Goal: Information Seeking & Learning: Learn about a topic

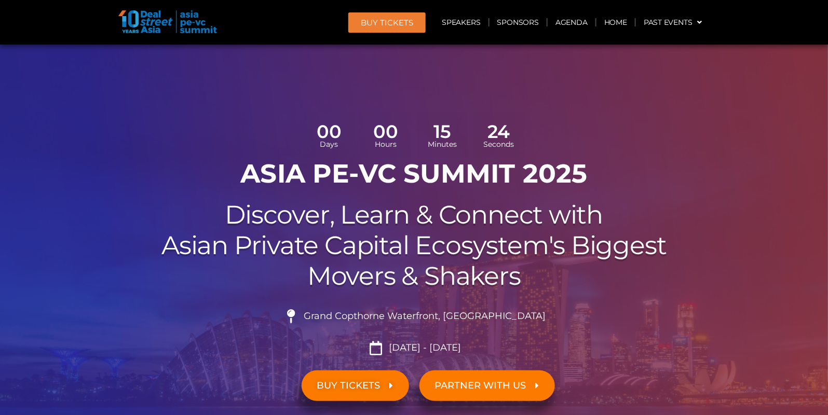
scroll to position [6, 0]
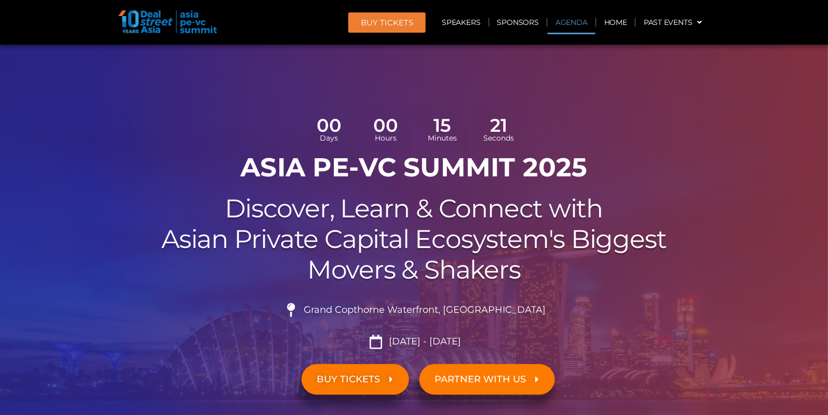
click at [570, 24] on link "Agenda" at bounding box center [572, 22] width 48 height 24
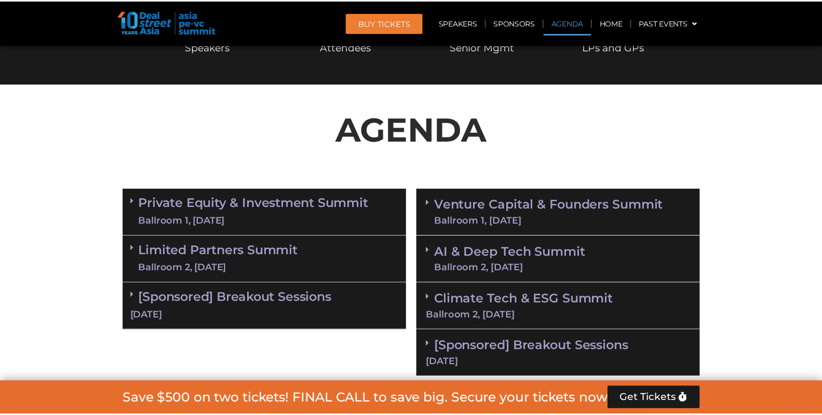
scroll to position [598, 0]
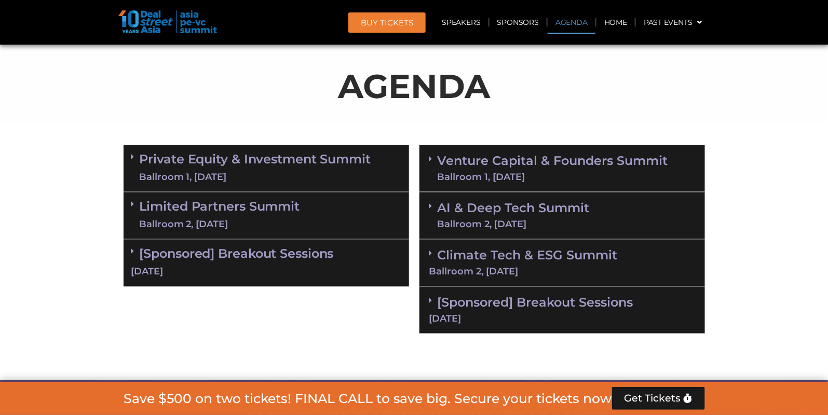
click at [182, 168] on link "Private Equity & Investment Summit Ballroom 1, 10 Sept" at bounding box center [256, 168] width 232 height 31
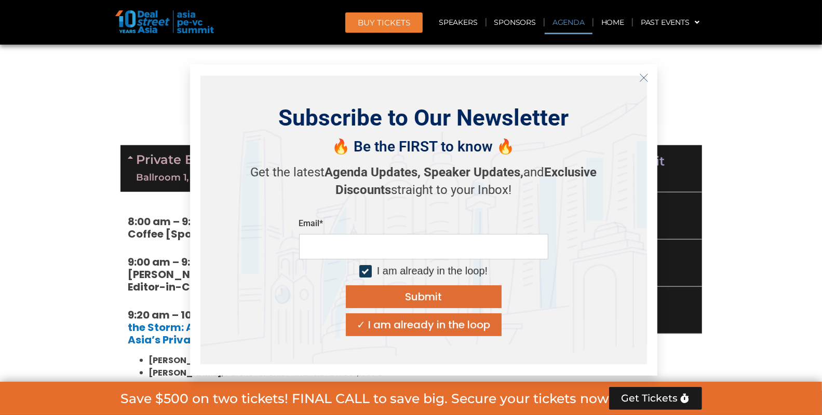
click at [641, 81] on icon "Close" at bounding box center [643, 77] width 9 height 9
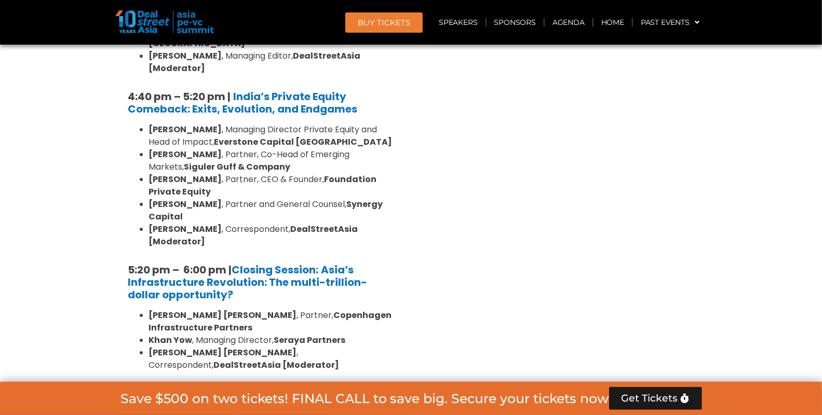
scroll to position [2052, 0]
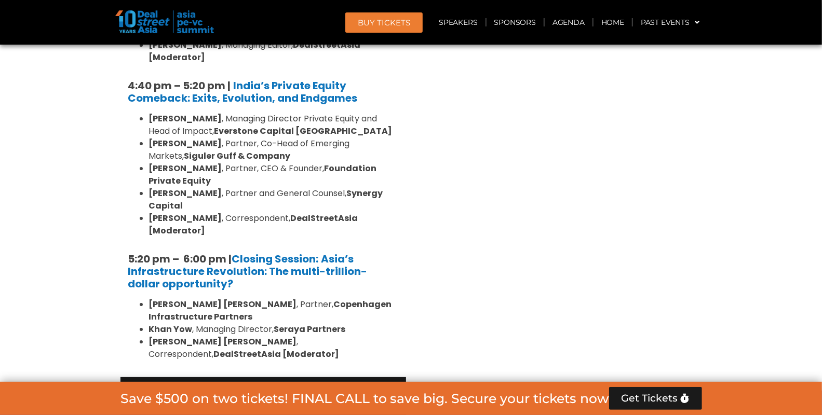
click at [269, 385] on link "Limited Partners Summit Ballroom 2, 10 Sept" at bounding box center [217, 400] width 160 height 31
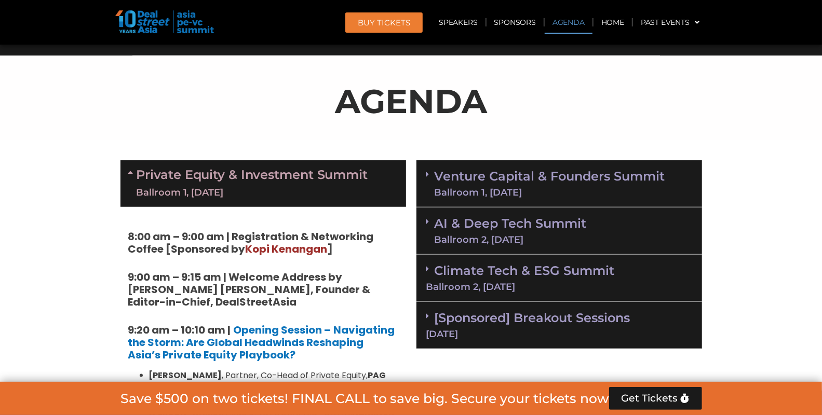
scroll to position [582, 0]
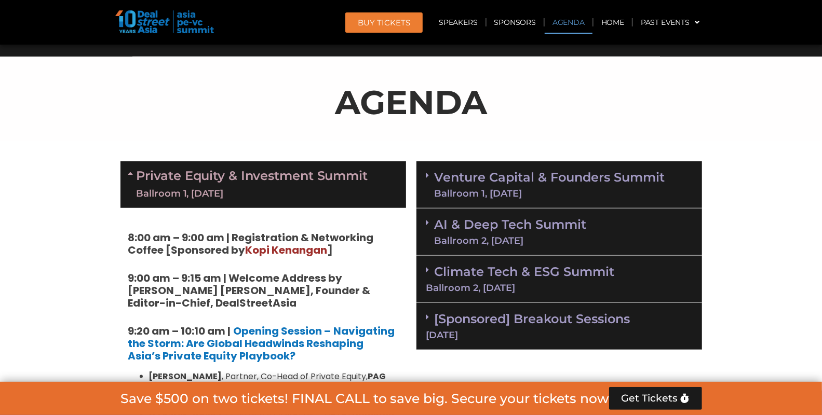
click at [240, 182] on link "Private Equity & Investment Summit Ballroom 1, [DATE]" at bounding box center [253, 184] width 232 height 31
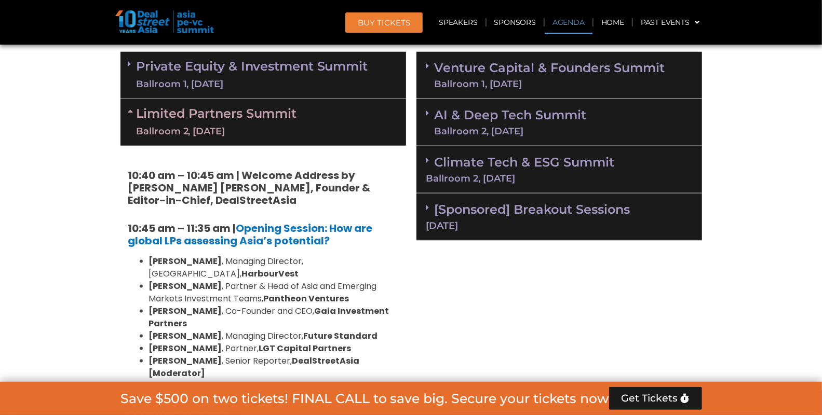
scroll to position [708, 0]
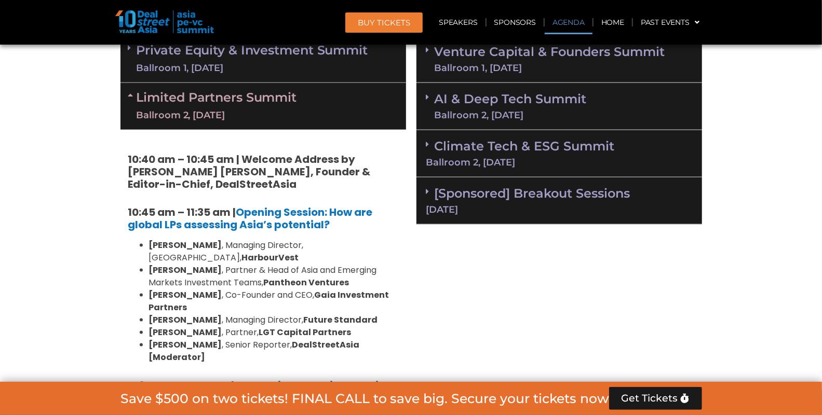
click at [227, 103] on link "Limited Partners Summit Ballroom 2, 10 Sept" at bounding box center [217, 106] width 160 height 31
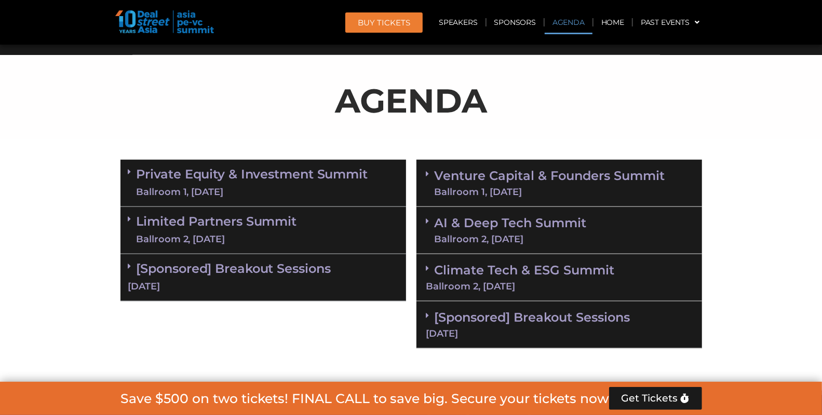
scroll to position [574, 0]
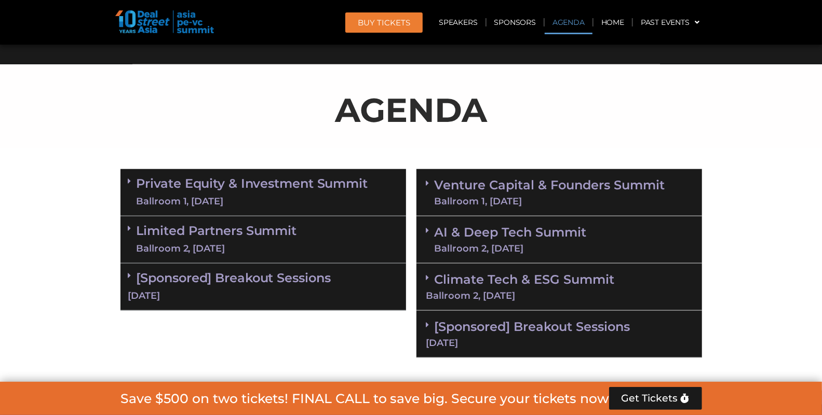
click at [250, 173] on div "Private Equity & Investment Summit Ballroom 1, [DATE]" at bounding box center [263, 192] width 286 height 47
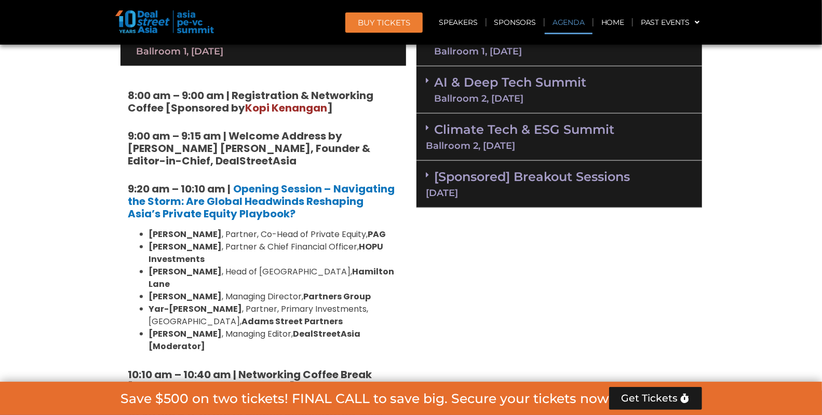
scroll to position [748, 0]
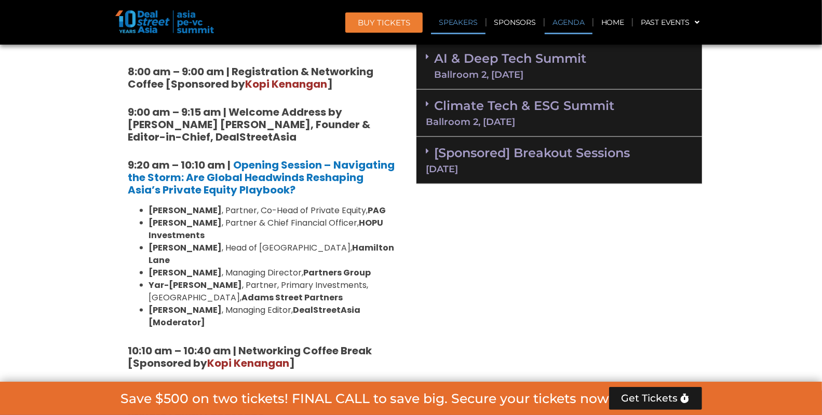
click at [470, 27] on link "Speakers" at bounding box center [458, 22] width 54 height 24
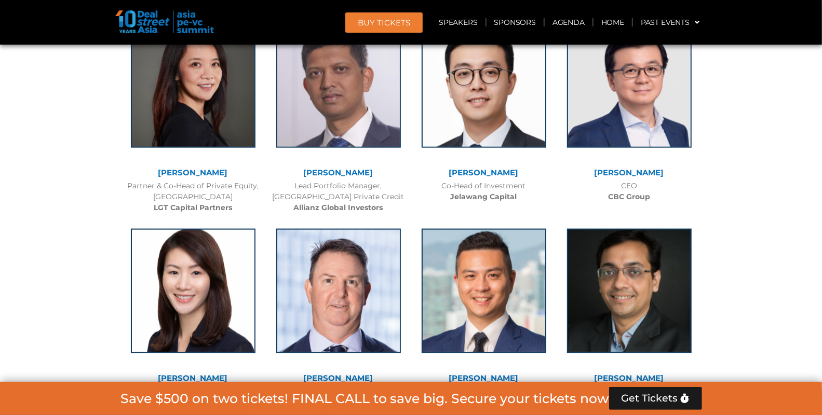
scroll to position [3264, 0]
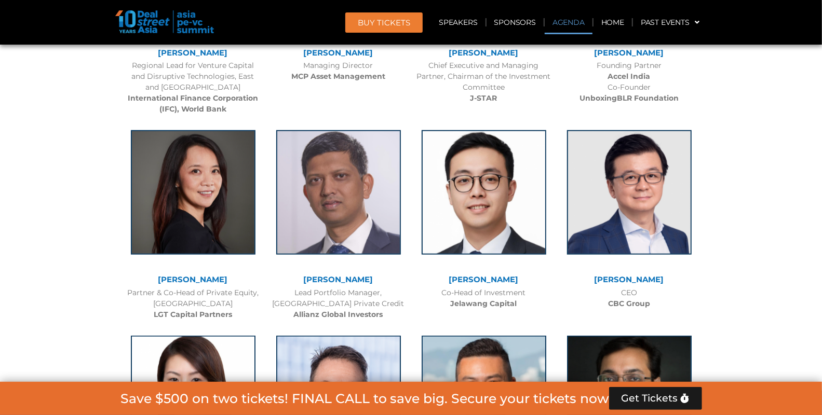
click at [565, 21] on link "Agenda" at bounding box center [569, 22] width 48 height 24
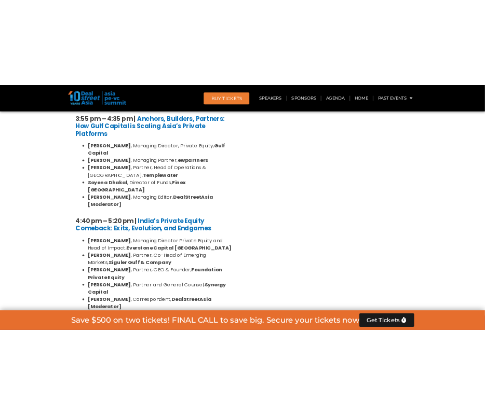
scroll to position [1863, 0]
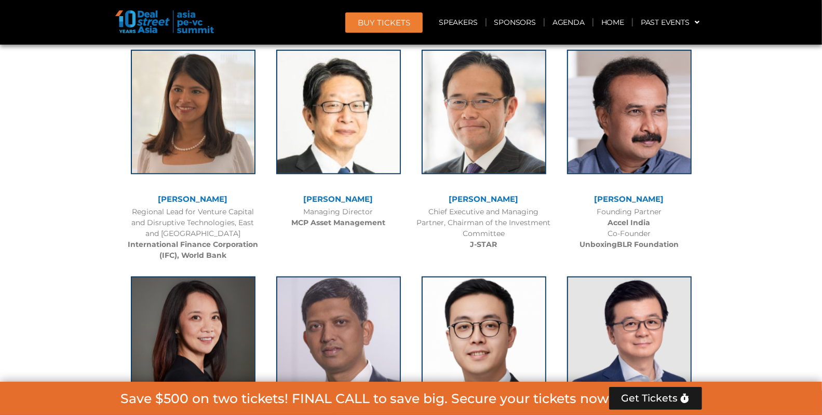
scroll to position [2964, 0]
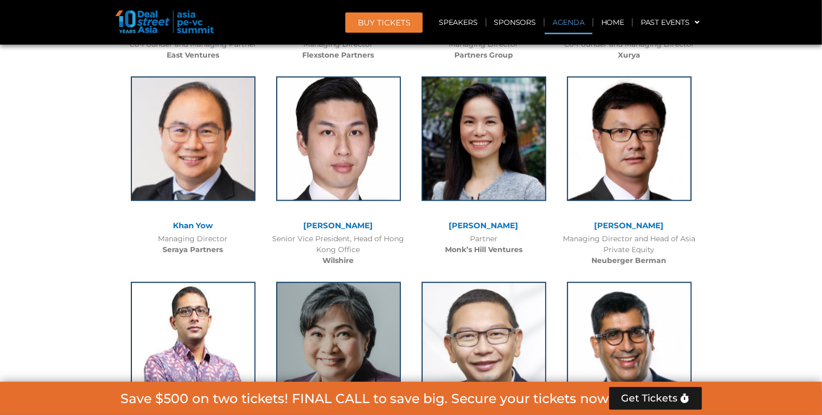
click at [568, 23] on link "Agenda" at bounding box center [569, 22] width 48 height 24
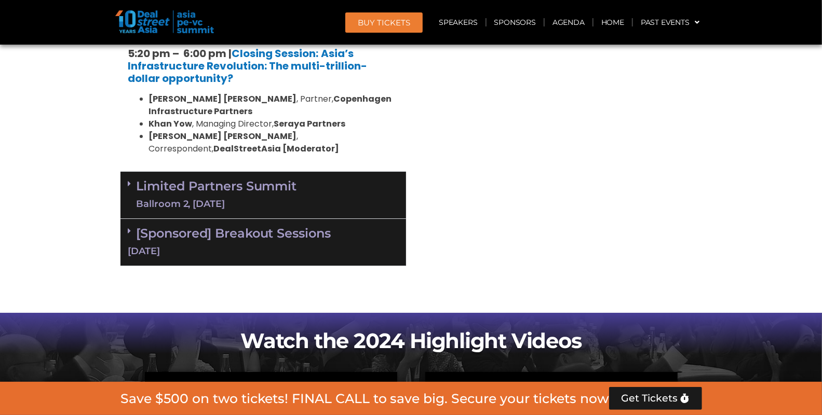
scroll to position [2197, 0]
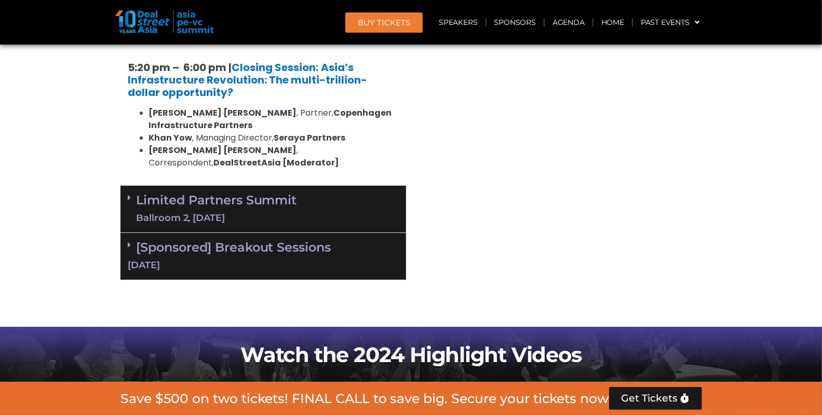
click at [266, 259] on div "[DATE]" at bounding box center [263, 265] width 270 height 13
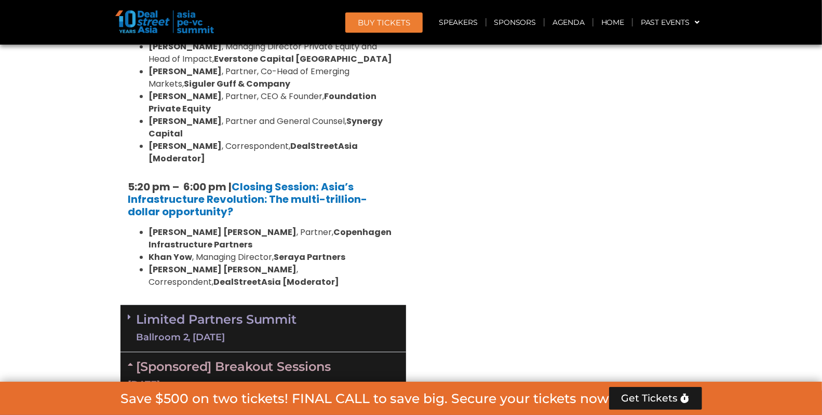
scroll to position [2061, 0]
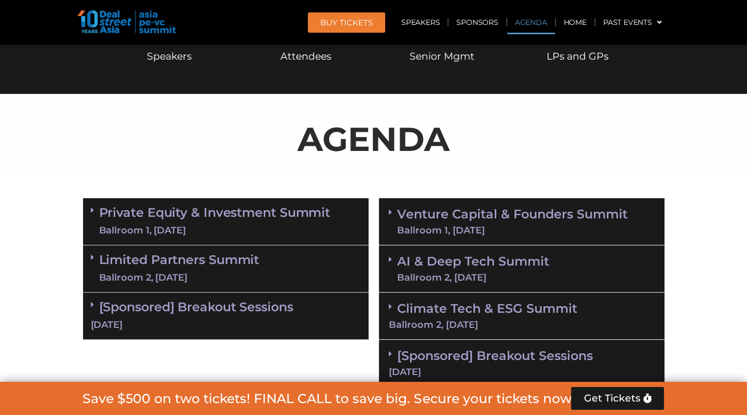
scroll to position [519, 0]
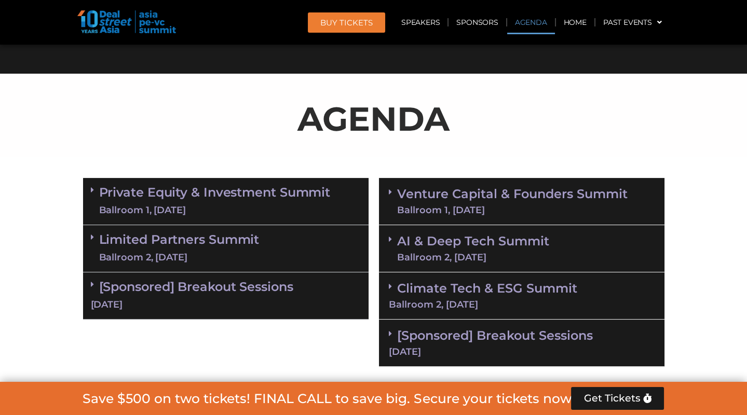
click at [187, 200] on link "Private Equity & Investment Summit Ballroom 1, [DATE]" at bounding box center [215, 201] width 232 height 31
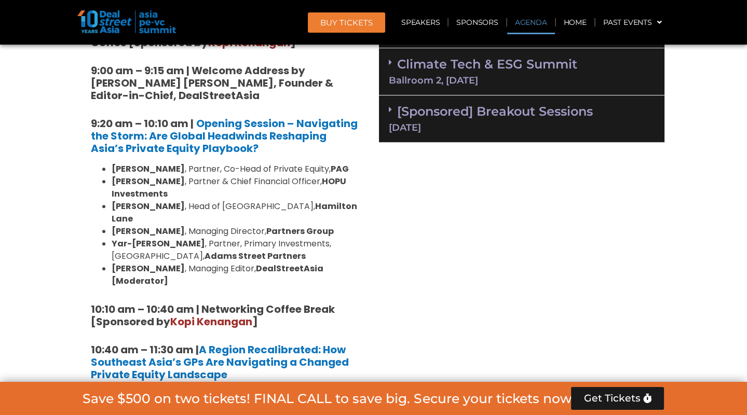
scroll to position [746, 0]
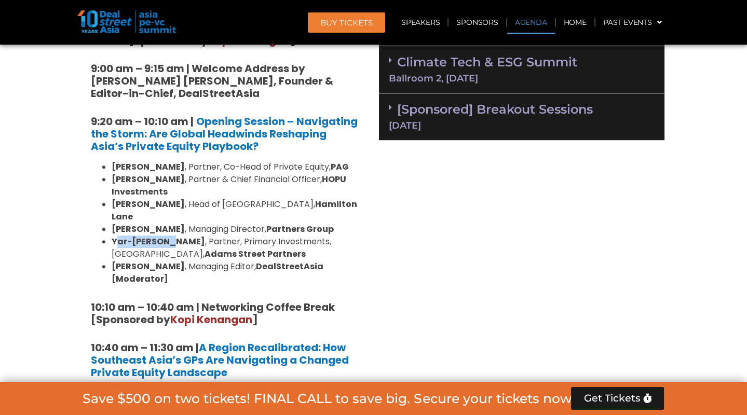
drag, startPoint x: 118, startPoint y: 226, endPoint x: 167, endPoint y: 226, distance: 49.3
click at [167, 236] on li "[PERSON_NAME] , Partner, Primary Investments, [GEOGRAPHIC_DATA], [PERSON_NAME] …" at bounding box center [236, 248] width 249 height 25
click at [253, 236] on li "[PERSON_NAME] , Partner, Primary Investments, [GEOGRAPHIC_DATA], [PERSON_NAME] …" at bounding box center [236, 248] width 249 height 25
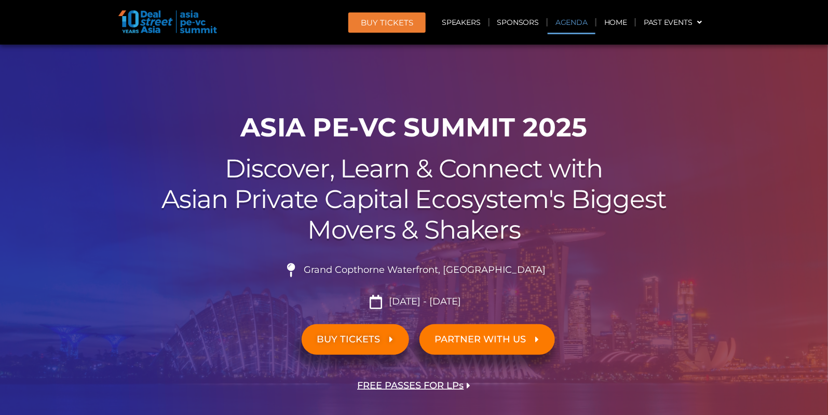
click at [557, 28] on link "Agenda" at bounding box center [572, 22] width 48 height 24
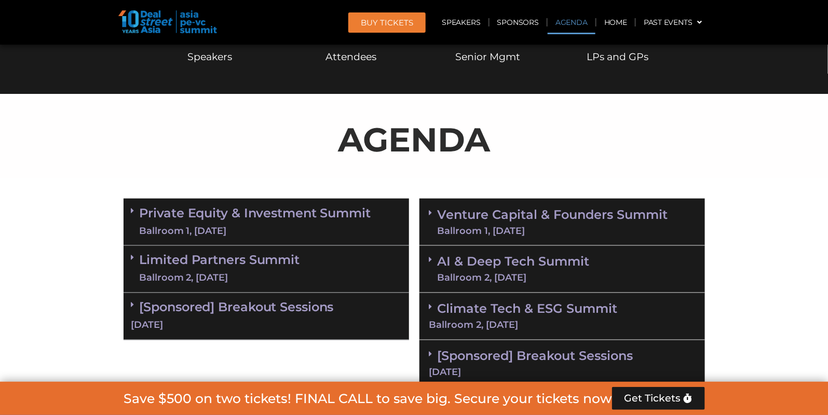
scroll to position [552, 0]
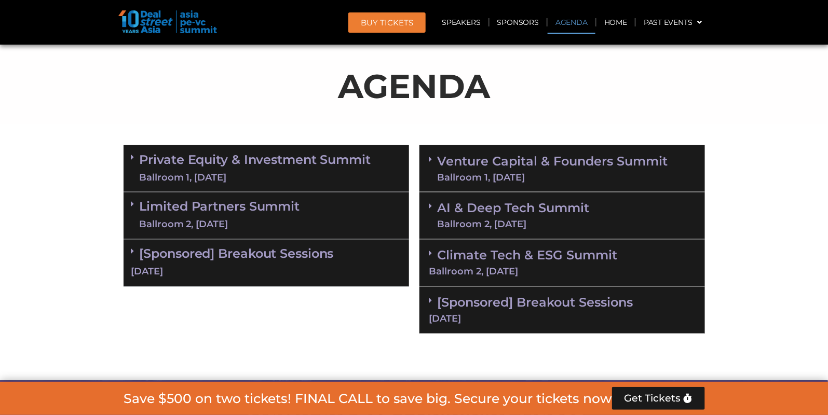
click at [217, 214] on link "Limited Partners [GEOGRAPHIC_DATA] 2, [DATE]" at bounding box center [220, 215] width 160 height 31
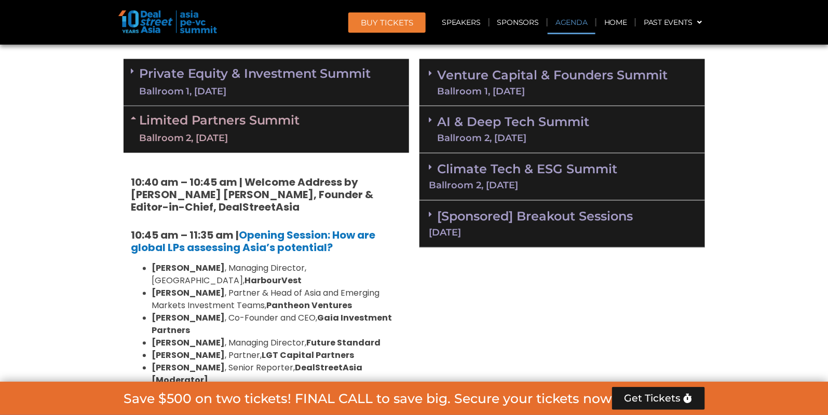
scroll to position [626, 0]
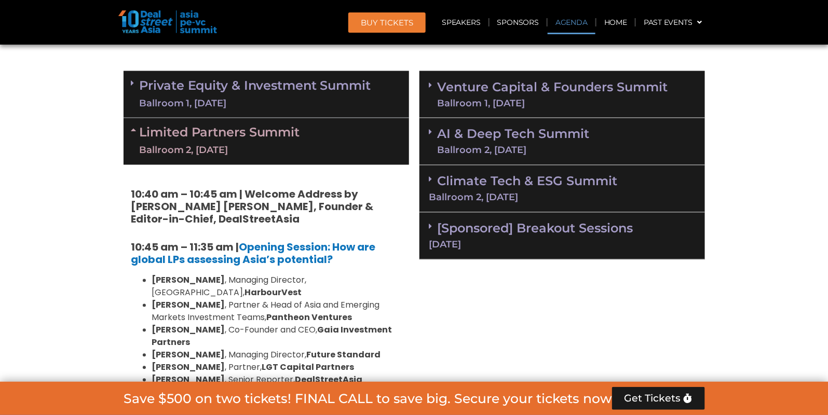
click at [282, 140] on link "Limited Partners [GEOGRAPHIC_DATA] 2, [DATE]" at bounding box center [220, 141] width 160 height 31
